Goal: Use online tool/utility: Utilize a website feature to perform a specific function

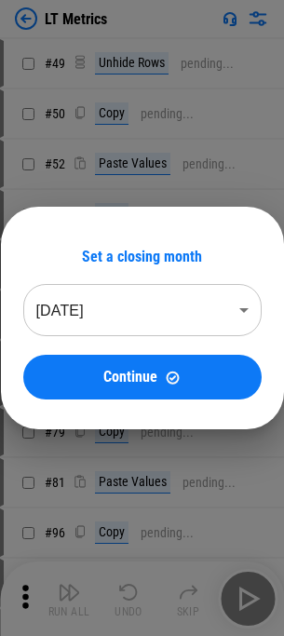
click at [122, 312] on body "LT Metrics # 49 Unhide Rows pending... # 50 Copy pending... # 52 Paste Values p…" at bounding box center [142, 318] width 284 height 636
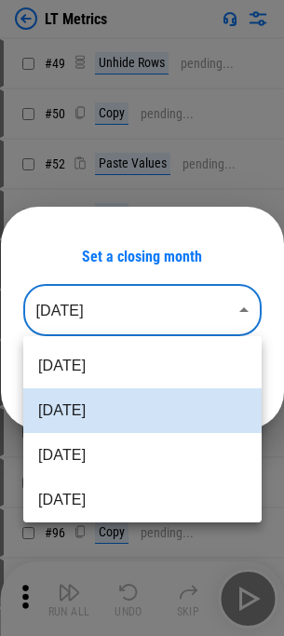
click at [101, 371] on li "[DATE]" at bounding box center [142, 366] width 238 height 45
type input "********"
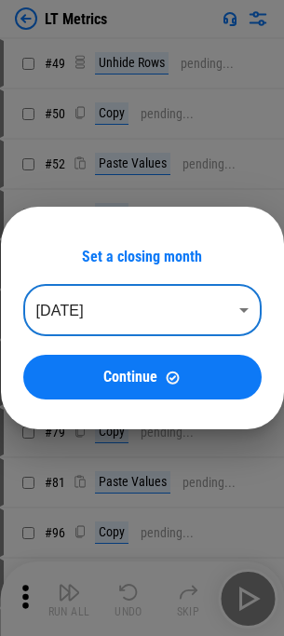
click at [106, 371] on span "Continue" at bounding box center [130, 377] width 54 height 15
